Goal: Information Seeking & Learning: Learn about a topic

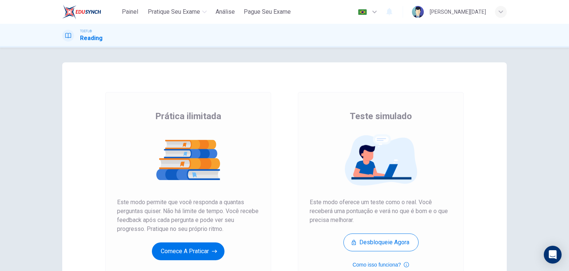
drag, startPoint x: 565, startPoint y: 79, endPoint x: 569, endPoint y: 130, distance: 51.7
click at [569, 130] on div "Prática ilimitada Teste simulado Prática ilimitada Este modo permite que você r…" at bounding box center [284, 158] width 569 height 223
drag, startPoint x: 563, startPoint y: 117, endPoint x: 569, endPoint y: 164, distance: 47.4
click at [569, 164] on div "Prática ilimitada Teste simulado Prática ilimitada Este modo permite que você r…" at bounding box center [284, 158] width 569 height 223
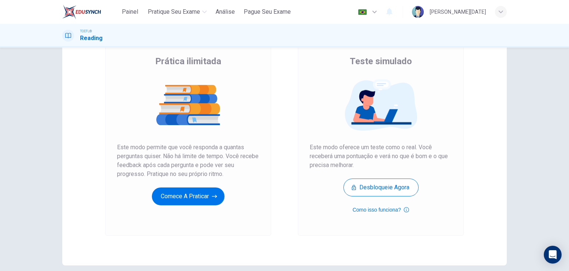
scroll to position [55, 0]
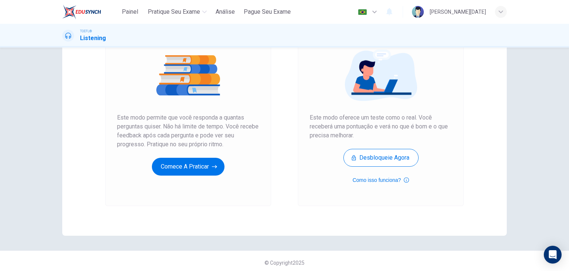
scroll to position [86, 0]
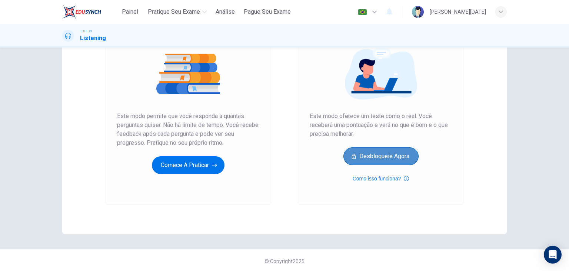
click at [380, 157] on button "Desbloqueie agora" at bounding box center [381, 156] width 75 height 18
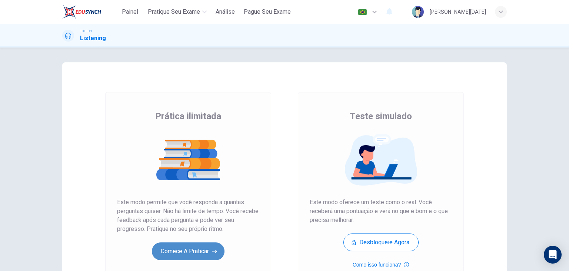
click at [200, 248] on button "Comece a praticar" at bounding box center [188, 251] width 73 height 18
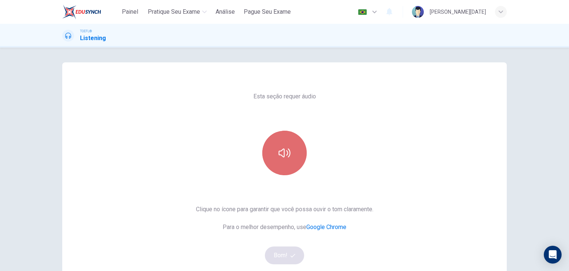
click at [286, 152] on icon "button" at bounding box center [285, 152] width 12 height 9
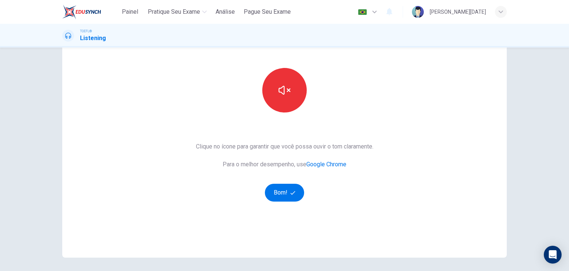
scroll to position [59, 0]
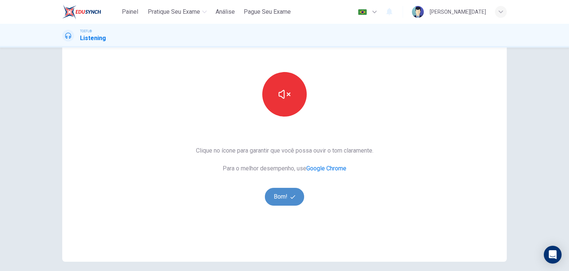
click at [278, 198] on button "Bom!" at bounding box center [285, 197] width 40 height 18
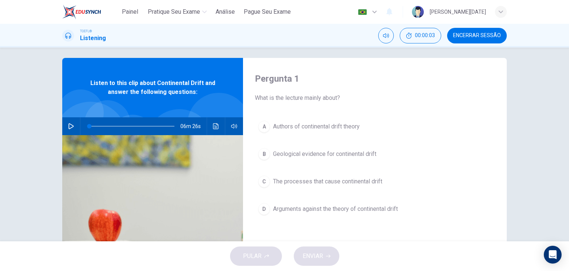
scroll to position [0, 0]
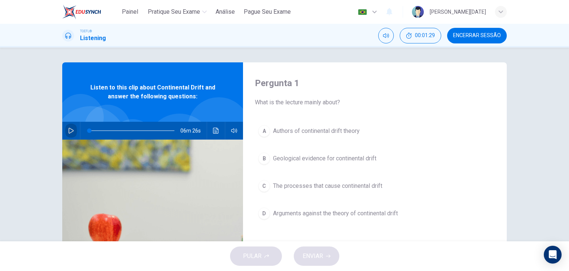
click at [69, 131] on icon "button" at bounding box center [71, 130] width 5 height 6
click at [232, 132] on icon "button" at bounding box center [234, 130] width 6 height 6
click at [95, 130] on span at bounding box center [97, 130] width 4 height 4
click at [129, 131] on span at bounding box center [131, 130] width 85 height 10
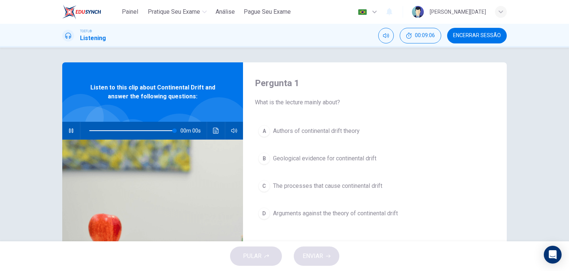
type input "0"
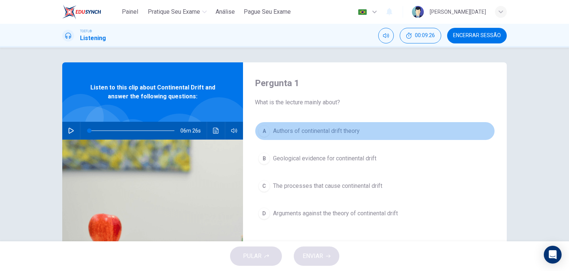
click at [262, 132] on div "A" at bounding box center [264, 131] width 12 height 12
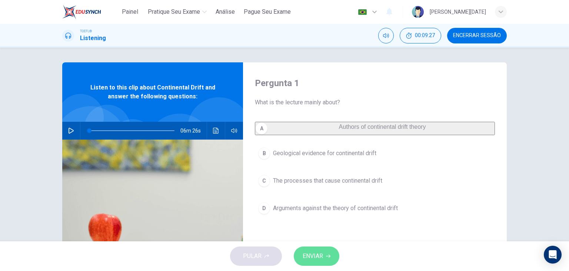
click at [311, 257] on span "ENVIAR" at bounding box center [313, 256] width 20 height 10
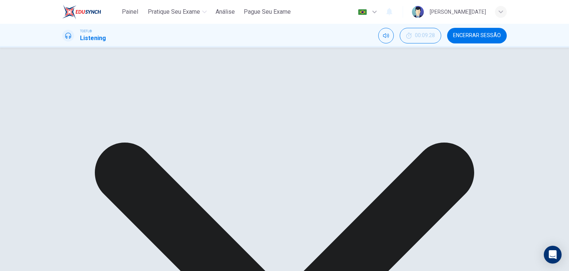
click at [326, 185] on div "A Authors of continental drift theory B Geological evidence for continental dri…" at bounding box center [375, 169] width 240 height 95
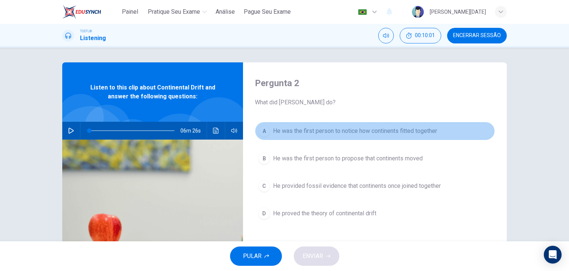
click at [266, 135] on div "A" at bounding box center [264, 131] width 12 height 12
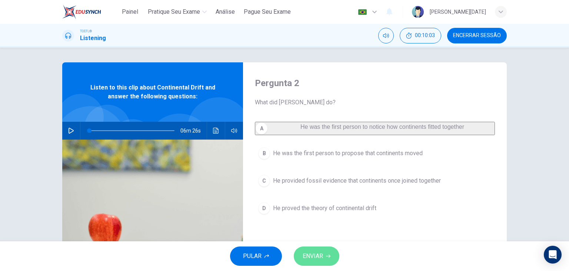
click at [313, 258] on span "ENVIAR" at bounding box center [313, 256] width 20 height 10
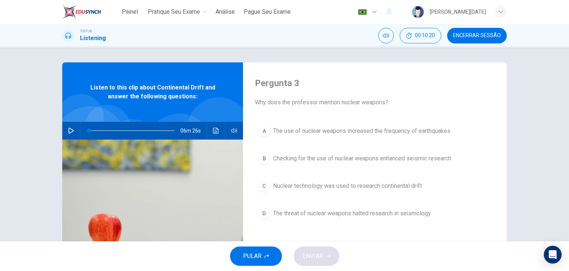
click at [271, 183] on button "C Nuclear technology was used to research continental drift" at bounding box center [375, 185] width 240 height 19
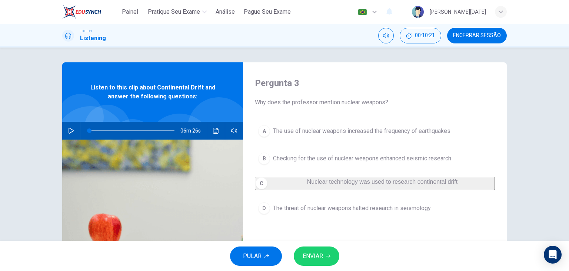
click at [312, 259] on span "ENVIAR" at bounding box center [313, 256] width 20 height 10
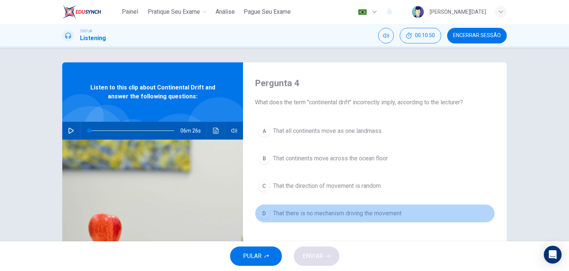
click at [326, 212] on span "That there is no mechanism driving the movement" at bounding box center [337, 213] width 129 height 9
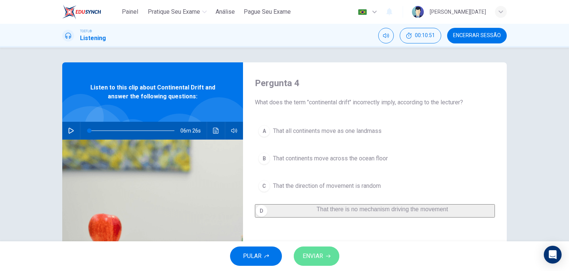
click at [313, 260] on span "ENVIAR" at bounding box center [313, 256] width 20 height 10
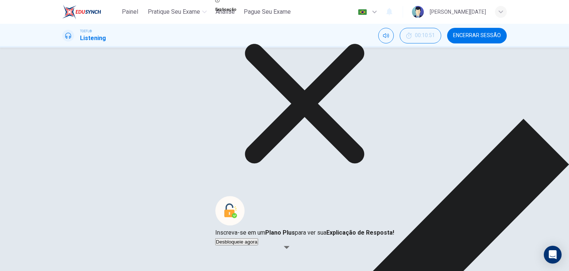
click at [391, 175] on div "A That all continents move as one landmass B That continents move across the oc…" at bounding box center [375, 169] width 240 height 95
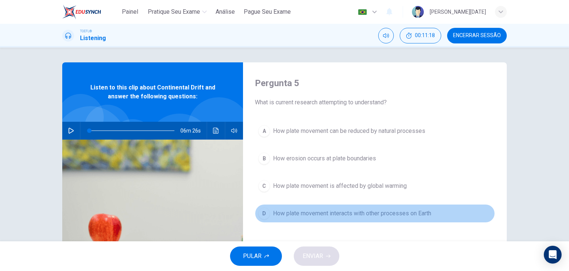
click at [264, 214] on div "D" at bounding box center [264, 213] width 12 height 12
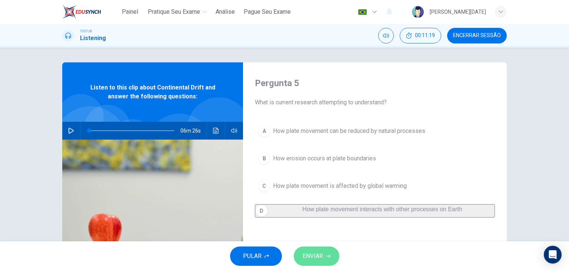
click at [311, 255] on span "ENVIAR" at bounding box center [313, 256] width 20 height 10
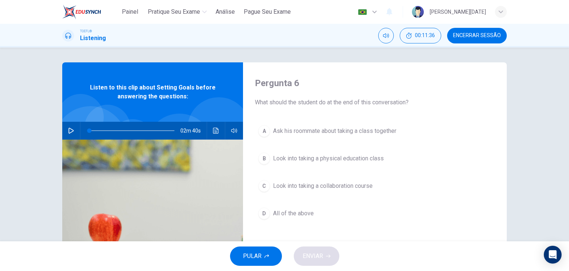
drag, startPoint x: 68, startPoint y: 129, endPoint x: 36, endPoint y: 132, distance: 32.4
click at [36, 132] on div "Pergunta 6 What should the student do at the end of this conversation? A Ask hi…" at bounding box center [284, 143] width 569 height 193
click at [69, 130] on icon "button" at bounding box center [71, 130] width 6 height 6
click at [88, 130] on span at bounding box center [90, 130] width 4 height 4
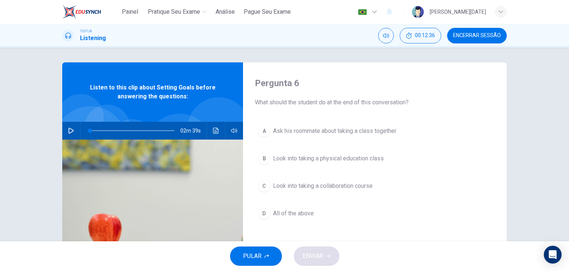
click at [69, 128] on icon "button" at bounding box center [71, 130] width 6 height 6
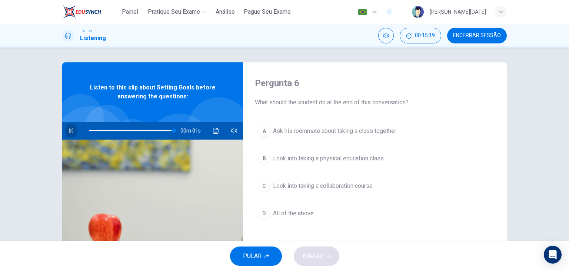
click at [69, 130] on icon "button" at bounding box center [71, 130] width 6 height 6
click at [69, 132] on icon "button" at bounding box center [71, 130] width 4 height 4
click at [68, 132] on icon "button" at bounding box center [71, 130] width 6 height 6
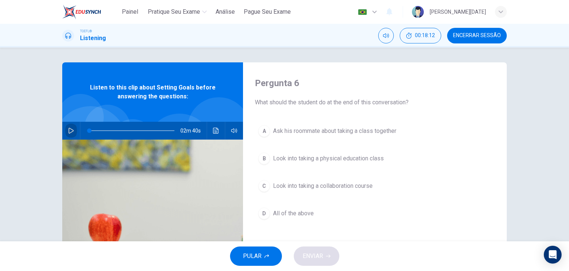
click at [68, 132] on icon "button" at bounding box center [71, 130] width 6 height 6
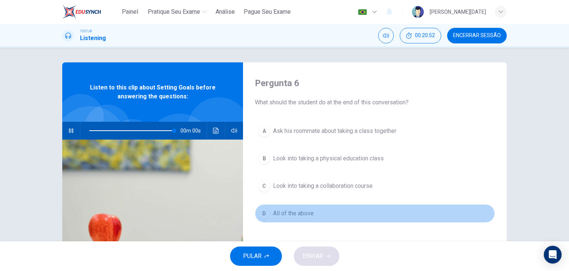
click at [280, 215] on span "All of the above" at bounding box center [293, 213] width 41 height 9
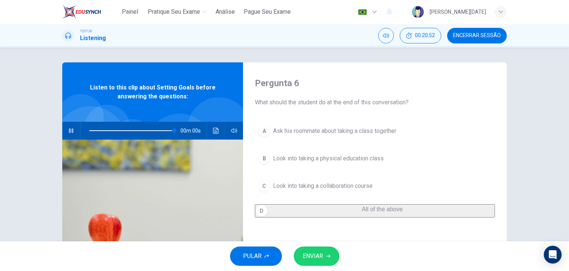
type input "0"
click at [318, 259] on span "ENVIAR" at bounding box center [313, 256] width 20 height 10
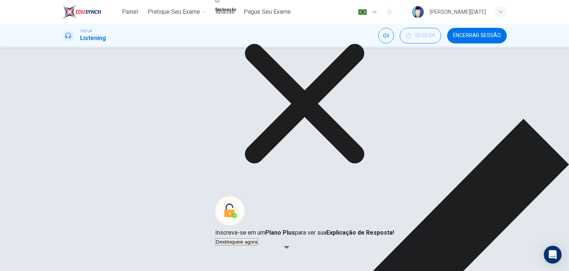
click at [347, 163] on icon at bounding box center [304, 103] width 119 height 119
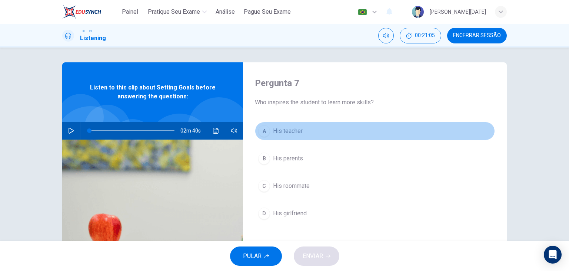
click at [265, 132] on div "A" at bounding box center [264, 131] width 12 height 12
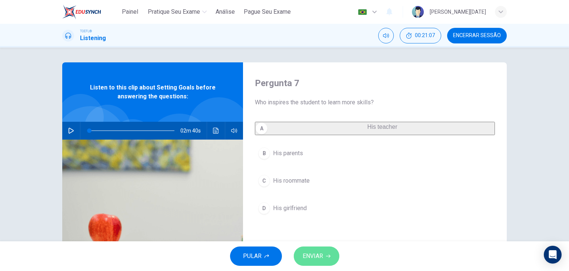
click at [312, 253] on span "ENVIAR" at bounding box center [313, 256] width 20 height 10
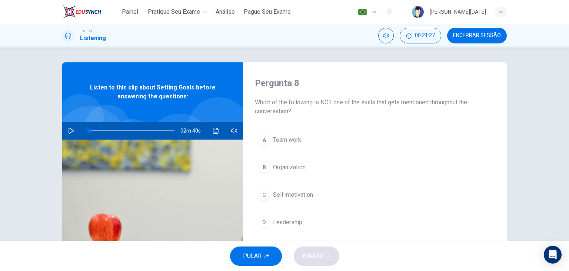
click at [289, 169] on span "Organization" at bounding box center [289, 167] width 33 height 9
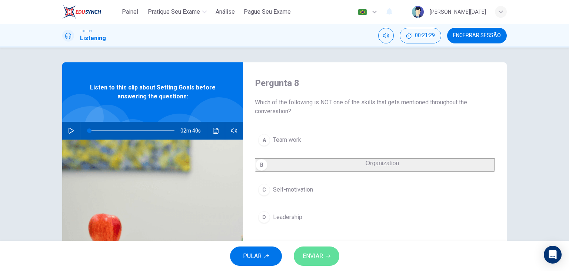
click at [320, 254] on span "ENVIAR" at bounding box center [313, 256] width 20 height 10
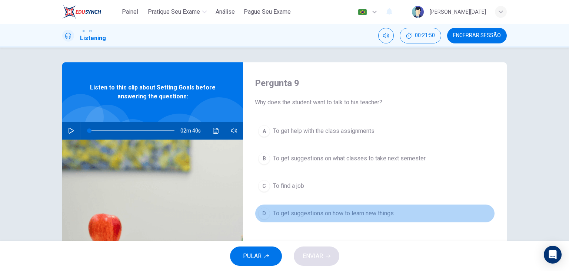
click at [292, 214] on span "To get suggestions on how to learn new things" at bounding box center [333, 213] width 121 height 9
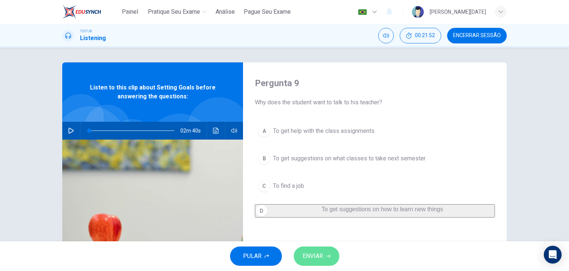
click at [311, 256] on span "ENVIAR" at bounding box center [313, 256] width 20 height 10
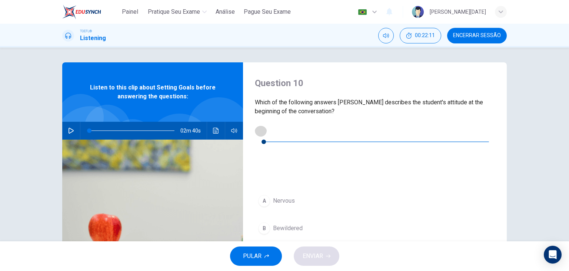
click at [261, 131] on icon "button" at bounding box center [261, 130] width 6 height 6
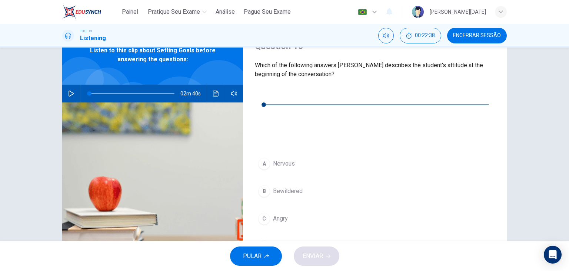
scroll to position [36, 0]
click at [260, 95] on icon "button" at bounding box center [261, 94] width 6 height 6
click at [262, 96] on icon "button" at bounding box center [261, 94] width 6 height 6
type input "0"
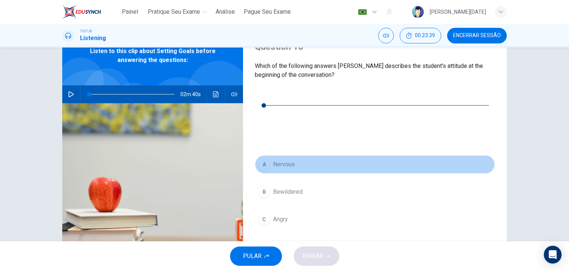
click at [277, 160] on span "Nervous" at bounding box center [284, 164] width 22 height 9
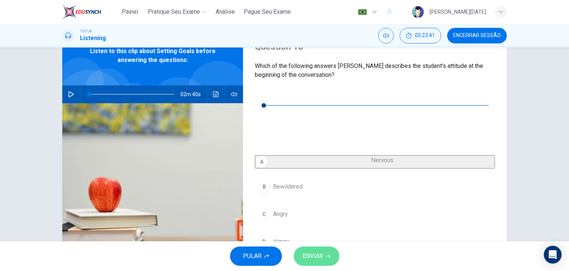
click at [314, 256] on span "ENVIAR" at bounding box center [313, 256] width 20 height 10
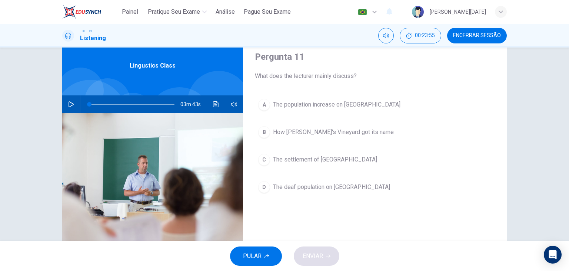
scroll to position [27, 0]
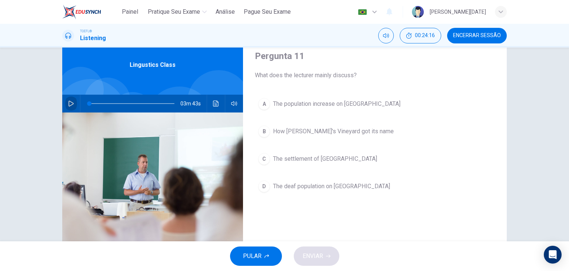
click at [69, 102] on icon "button" at bounding box center [71, 103] width 6 height 6
click at [89, 104] on span at bounding box center [131, 103] width 85 height 10
click at [69, 102] on icon "button" at bounding box center [71, 103] width 4 height 4
type input "1"
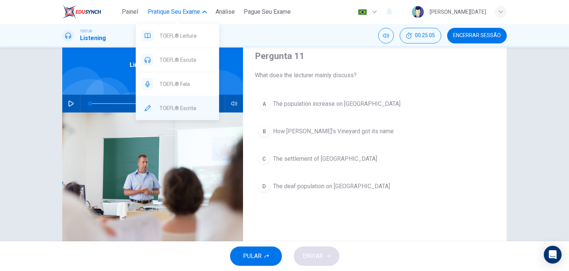
click at [190, 108] on span "TOEFL® Escrita" at bounding box center [186, 107] width 54 height 9
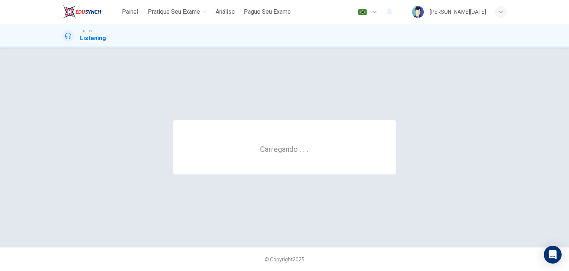
scroll to position [0, 0]
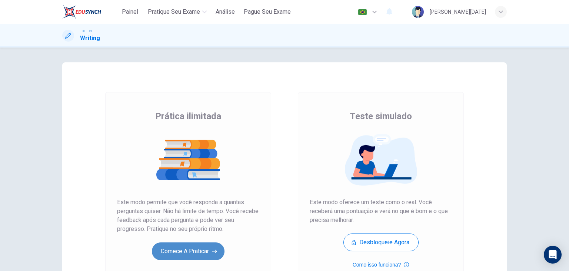
click at [182, 246] on button "Comece a praticar" at bounding box center [188, 251] width 73 height 18
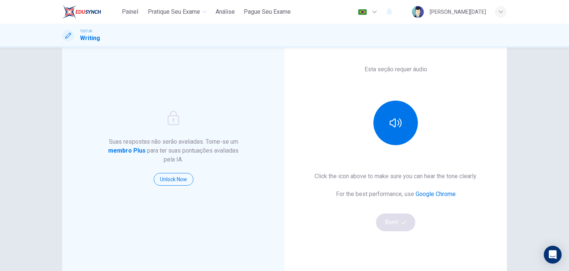
scroll to position [43, 0]
click at [385, 123] on button "button" at bounding box center [396, 123] width 44 height 44
click at [390, 224] on button "Bom!" at bounding box center [396, 222] width 40 height 18
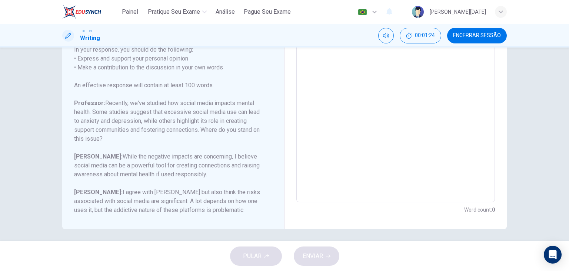
scroll to position [136, 0]
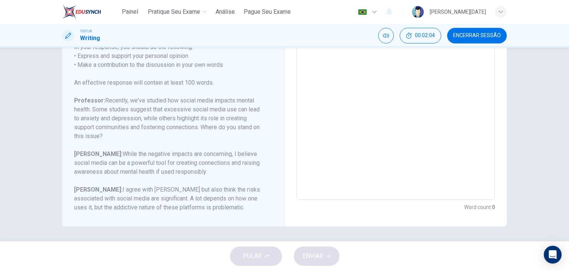
drag, startPoint x: 225, startPoint y: 123, endPoint x: 224, endPoint y: 137, distance: 13.4
click at [224, 137] on h6 "Professor: Recently, we've studied how social media impacts mental health. Some…" at bounding box center [168, 118] width 189 height 44
drag, startPoint x: 225, startPoint y: 126, endPoint x: 263, endPoint y: 132, distance: 37.8
click at [263, 132] on div "Question 1 Question Type : Writing for an Academic Discussion Directions For th…" at bounding box center [176, 76] width 204 height 271
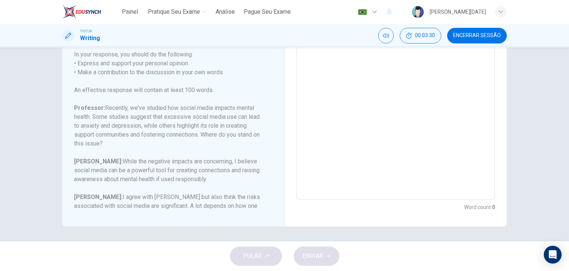
scroll to position [82, 0]
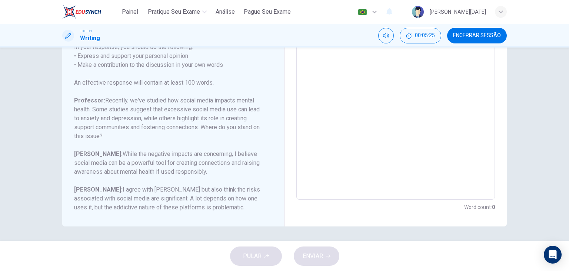
drag, startPoint x: 281, startPoint y: 165, endPoint x: 314, endPoint y: 70, distance: 100.0
click at [301, 72] on div "Question 1 Question Type : Writing for an Academic Discussion Directions For th…" at bounding box center [284, 76] width 445 height 300
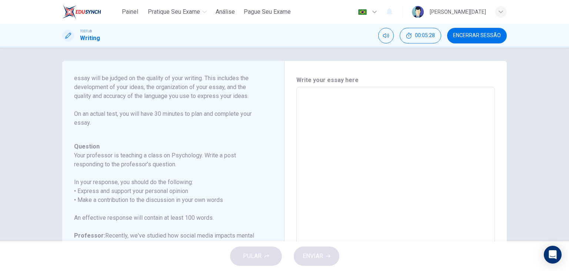
scroll to position [0, 0]
